Goal: Find specific page/section: Find specific page/section

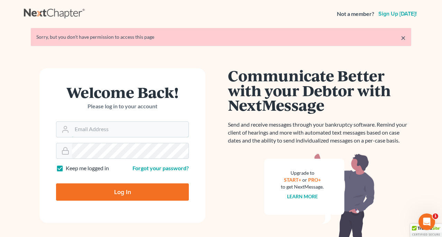
type input "[PERSON_NAME][EMAIL_ADDRESS][DOMAIN_NAME]"
click at [123, 191] on input "Log In" at bounding box center [122, 191] width 133 height 17
type input "Thinking..."
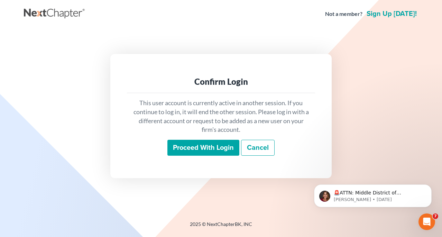
click at [195, 144] on input "Proceed with login" at bounding box center [204, 148] width 72 height 16
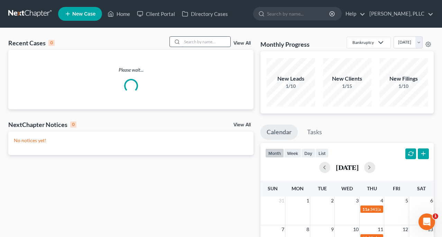
click at [205, 43] on input "search" at bounding box center [206, 42] width 48 height 10
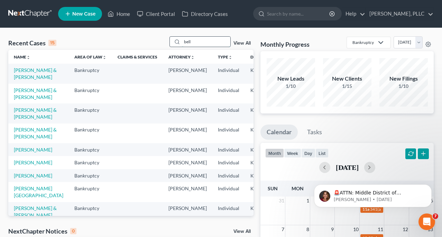
type input "bell"
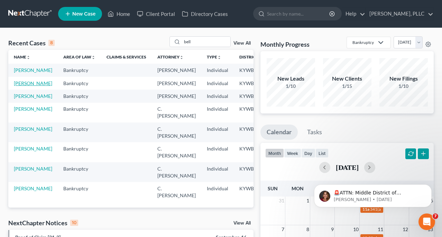
click at [24, 86] on link "Bell, Amy" at bounding box center [33, 83] width 38 height 6
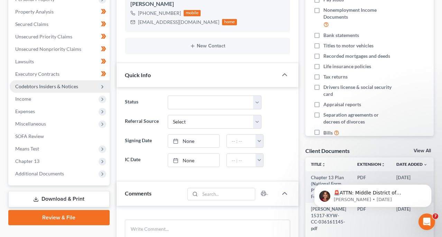
scroll to position [130, 0]
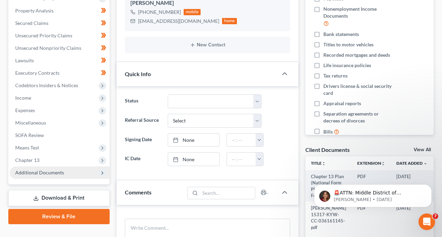
click at [47, 175] on span "Additional Documents" at bounding box center [39, 173] width 49 height 6
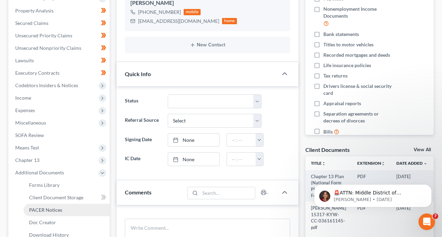
click at [47, 210] on span "PACER Notices" at bounding box center [45, 210] width 33 height 6
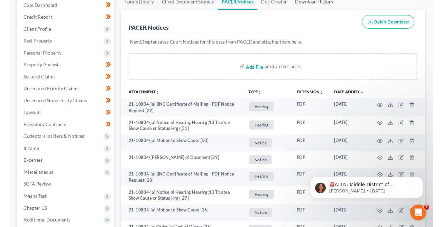
scroll to position [89, 0]
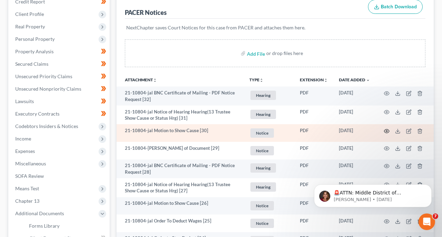
click at [388, 129] on icon "button" at bounding box center [387, 131] width 6 height 6
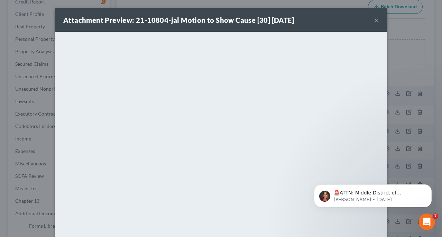
click at [376, 19] on button "×" at bounding box center [376, 20] width 5 height 8
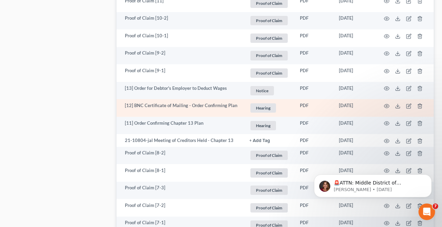
scroll to position [706, 0]
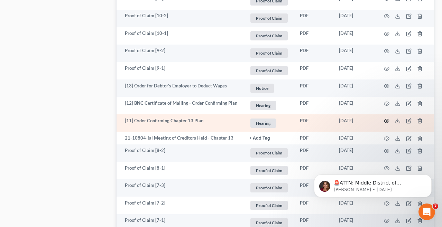
click at [386, 119] on icon "button" at bounding box center [387, 121] width 5 height 4
